Goal: Navigation & Orientation: Find specific page/section

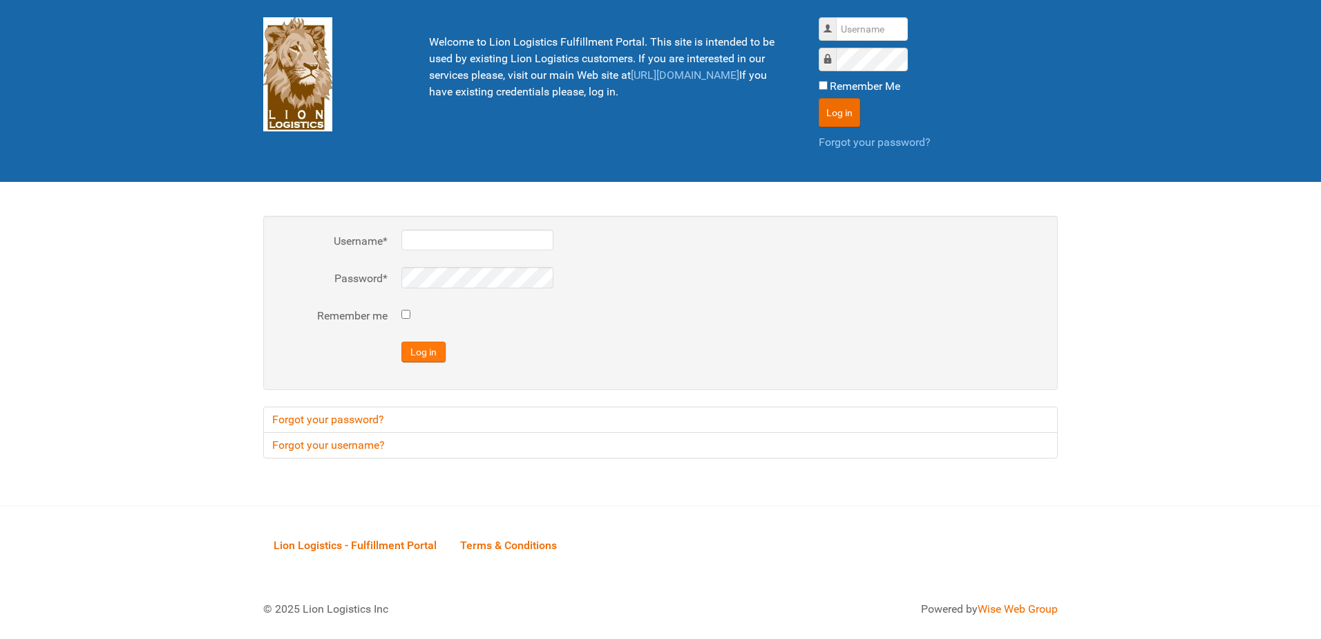
type input "al"
click at [423, 357] on button "Log in" at bounding box center [424, 351] width 44 height 21
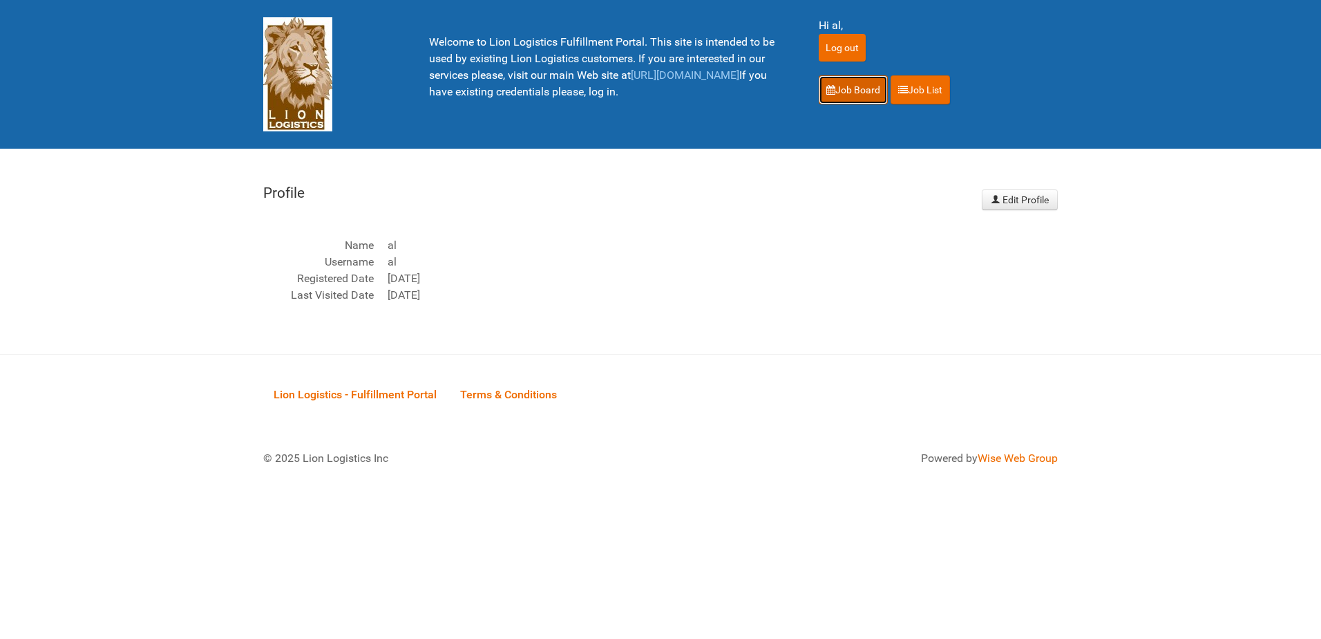
click at [851, 89] on link "Job Board" at bounding box center [853, 89] width 69 height 29
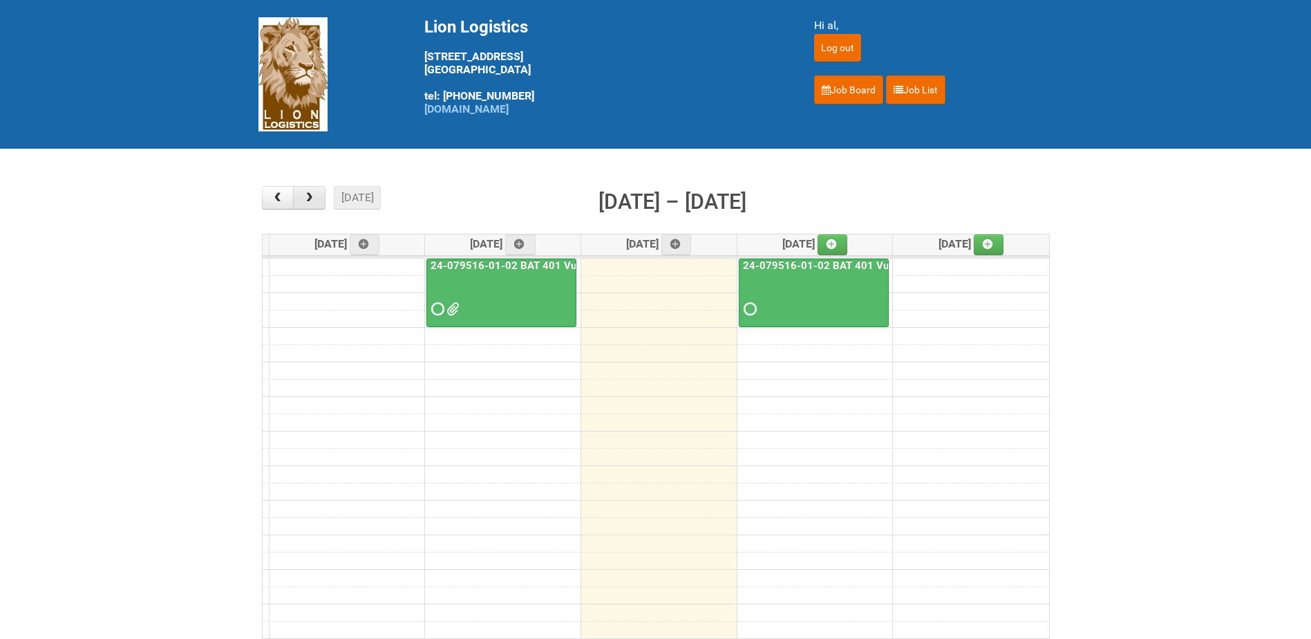
click at [319, 200] on button "button" at bounding box center [309, 197] width 32 height 23
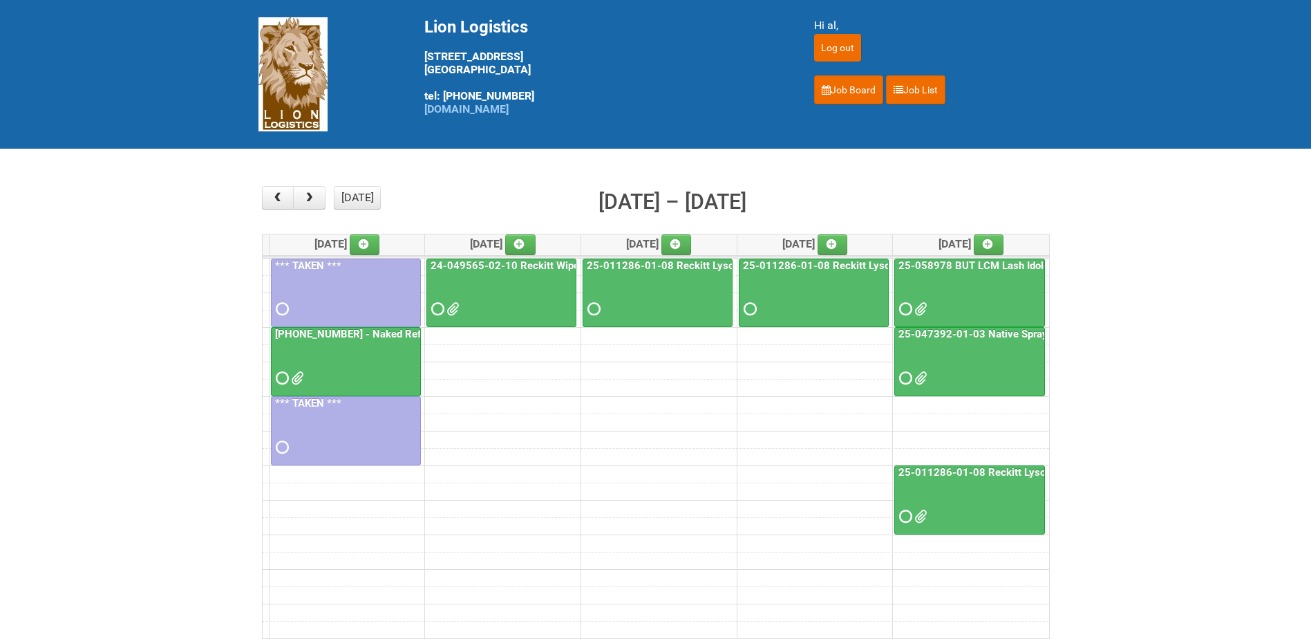
click at [343, 362] on div at bounding box center [345, 365] width 147 height 45
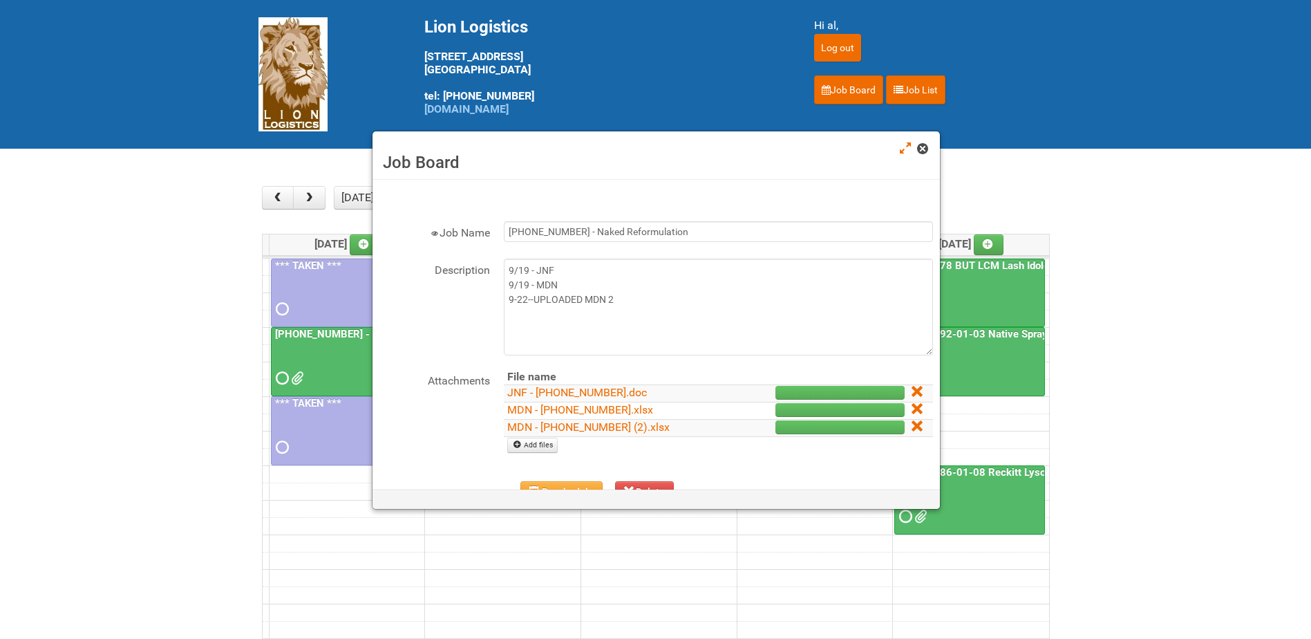
click at [923, 151] on span at bounding box center [922, 149] width 10 height 10
